Goal: Use online tool/utility: Utilize a website feature to perform a specific function

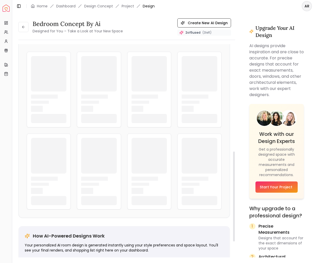
scroll to position [257, 0]
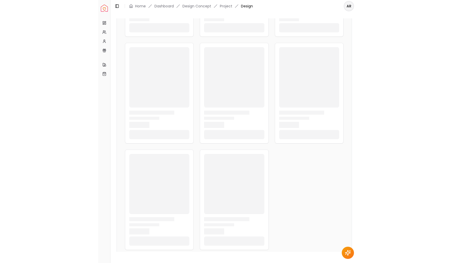
scroll to position [156, 0]
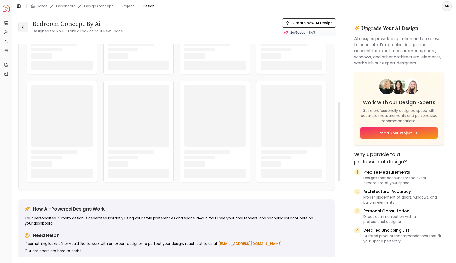
click at [22, 25] on icon at bounding box center [23, 27] width 4 height 4
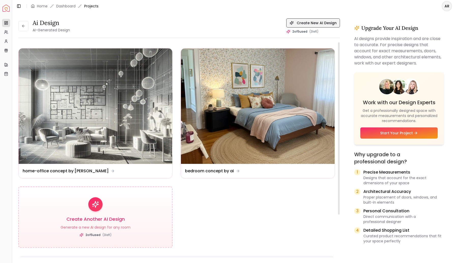
click at [296, 22] on button "Create New AI Design" at bounding box center [313, 22] width 54 height 9
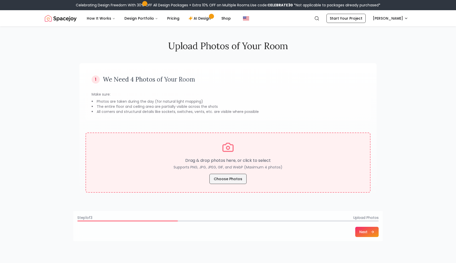
click at [221, 180] on button "Choose Photos" at bounding box center [227, 179] width 37 height 10
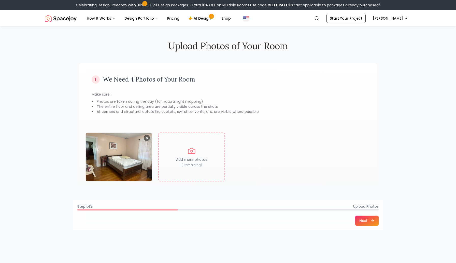
click at [316, 219] on button "Next" at bounding box center [366, 220] width 23 height 10
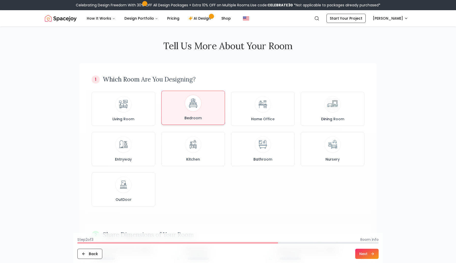
click at [194, 111] on div "Bedroom" at bounding box center [193, 107] width 55 height 25
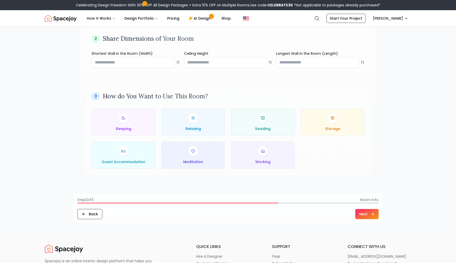
scroll to position [196, 0]
click at [145, 62] on input "number" at bounding box center [133, 62] width 83 height 11
type input "**"
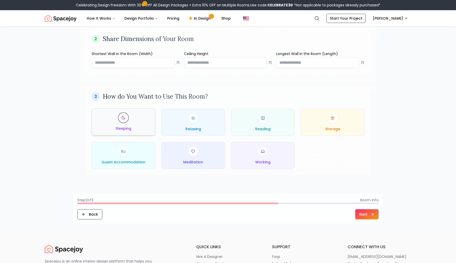
click at [117, 115] on div "Sleeping" at bounding box center [123, 121] width 55 height 18
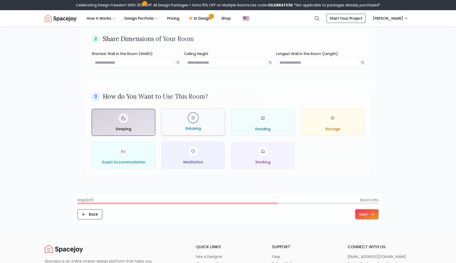
click at [221, 126] on button "Relaxing" at bounding box center [193, 121] width 64 height 27
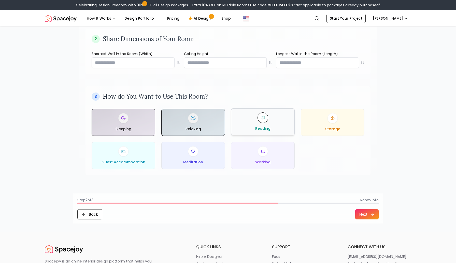
click at [264, 127] on span "Reading" at bounding box center [262, 128] width 15 height 5
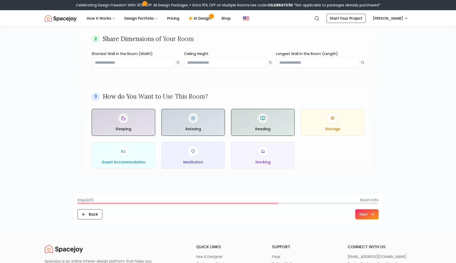
click at [316, 216] on button "Next" at bounding box center [366, 214] width 23 height 10
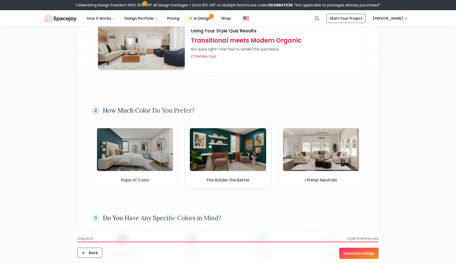
scroll to position [84, 0]
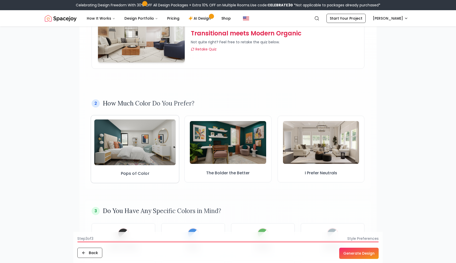
click at [164, 158] on img at bounding box center [135, 142] width 82 height 46
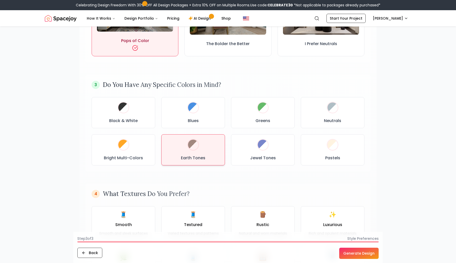
scroll to position [217, 0]
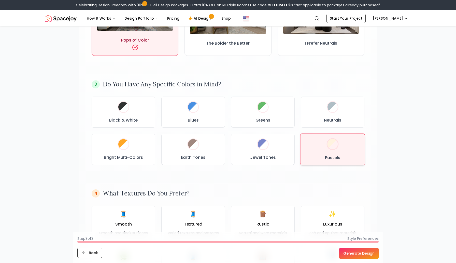
click at [316, 150] on div "Pastels" at bounding box center [333, 149] width 56 height 23
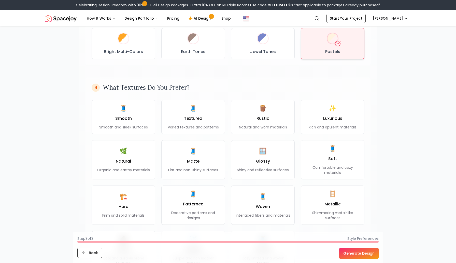
scroll to position [323, 0]
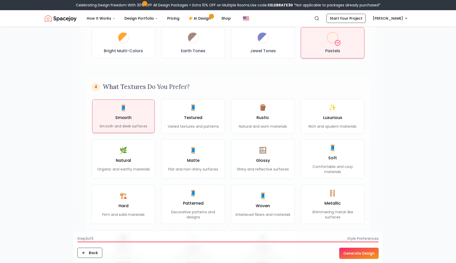
click at [128, 114] on div "🧵 Smooth Smooth and sleek surfaces" at bounding box center [123, 116] width 48 height 25
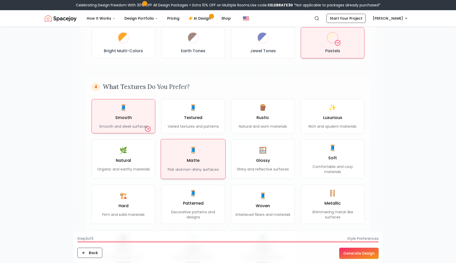
click at [196, 167] on p "Flat and non-shiny surfaces" at bounding box center [193, 169] width 51 height 5
click at [316, 251] on button "Generate Design" at bounding box center [358, 252] width 39 height 11
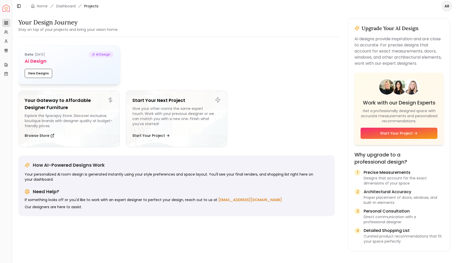
click at [89, 58] on h5 "Ai Design" at bounding box center [69, 60] width 89 height 7
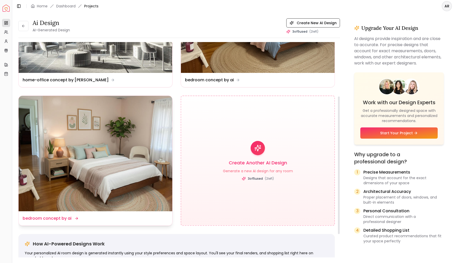
scroll to position [93, 0]
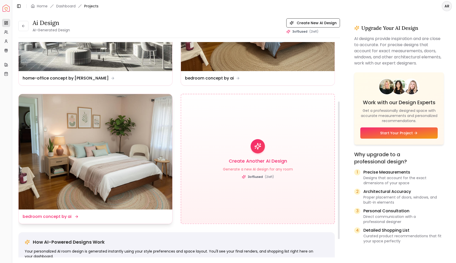
click at [108, 166] on img at bounding box center [96, 151] width 154 height 115
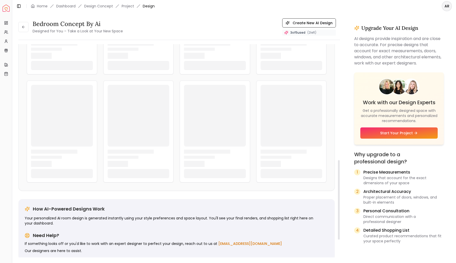
scroll to position [299, 0]
click at [219, 28] on div "bedroom concept by ai Designed for You – Take a Look at Your New Space Create N…" at bounding box center [179, 26] width 322 height 17
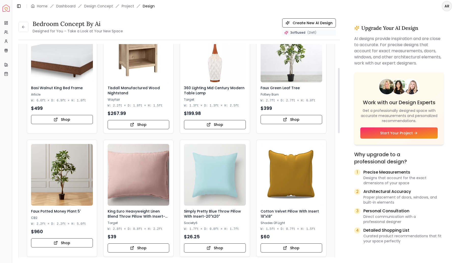
scroll to position [0, 0]
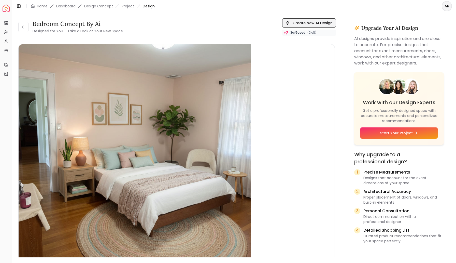
click at [316, 21] on button "Create New AI Design" at bounding box center [309, 22] width 54 height 9
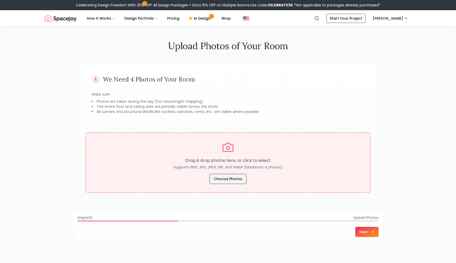
click at [234, 175] on button "Choose Photos" at bounding box center [227, 179] width 37 height 10
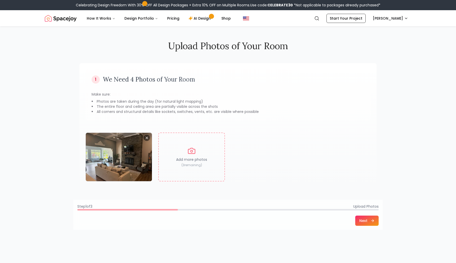
click at [316, 221] on button "Next" at bounding box center [366, 220] width 23 height 10
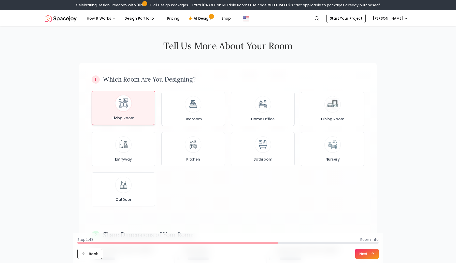
click at [126, 108] on img at bounding box center [123, 102] width 13 height 13
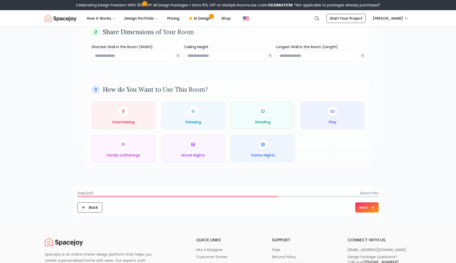
scroll to position [203, 0]
click at [143, 116] on div "Entertaining" at bounding box center [123, 114] width 55 height 18
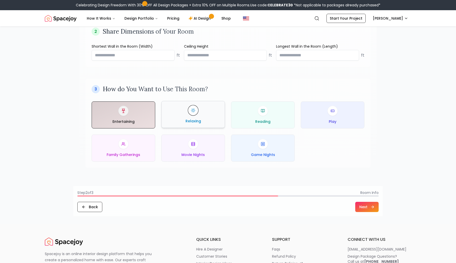
click at [199, 117] on div "Relaxing" at bounding box center [193, 114] width 55 height 18
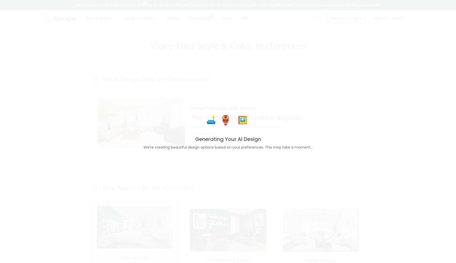
scroll to position [334, 0]
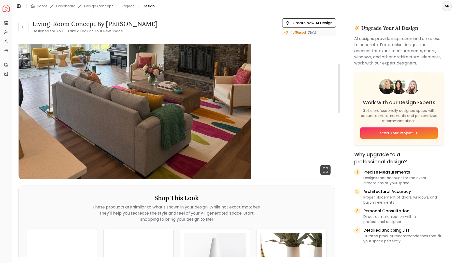
scroll to position [84, 0]
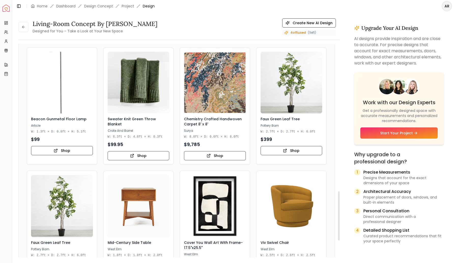
scroll to position [647, 0]
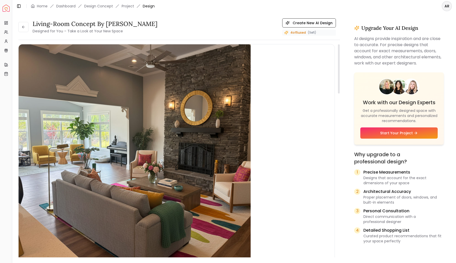
scroll to position [18, 0]
